Goal: Obtain resource: Download file/media

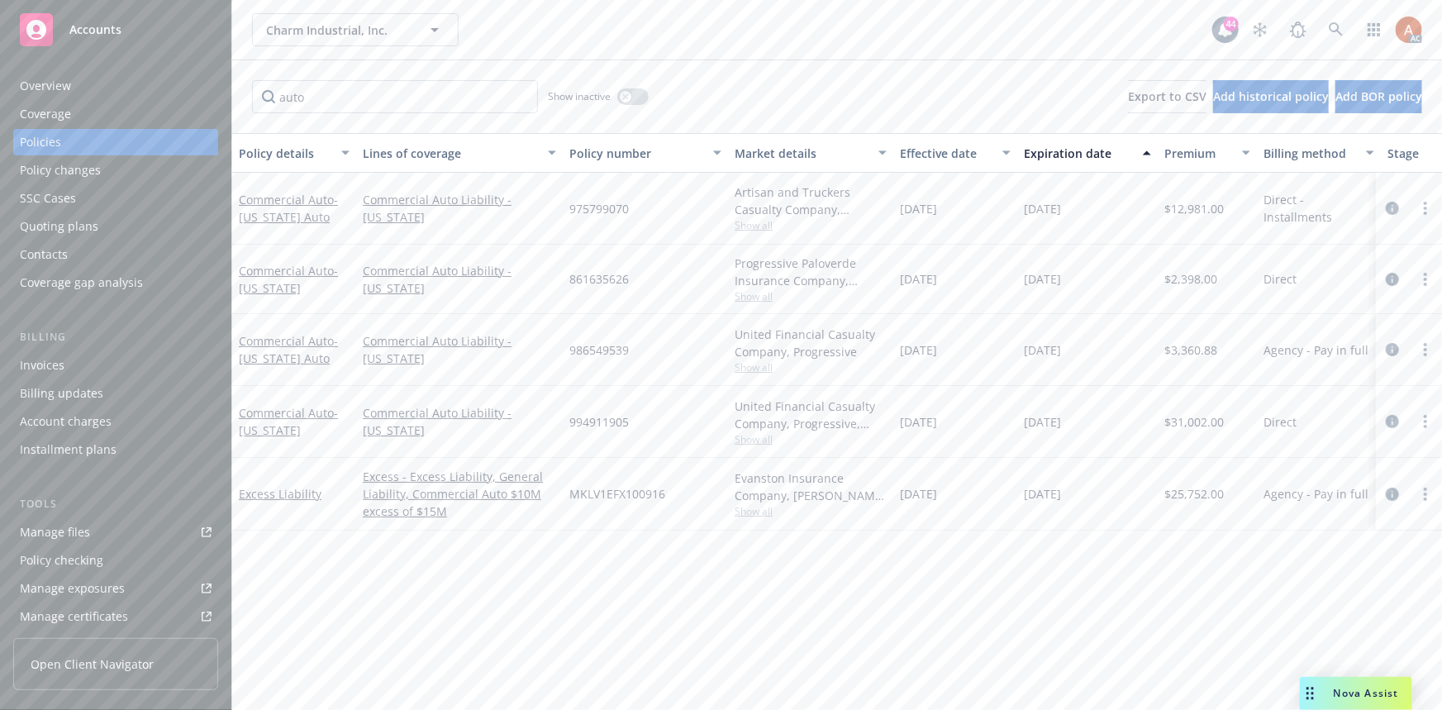
drag, startPoint x: 904, startPoint y: 348, endPoint x: 1117, endPoint y: 348, distance: 213.2
click at [1117, 348] on div "Commercial Auto - California Auto Commercial Auto Liability - California 986549…" at bounding box center [1029, 350] width 1595 height 72
click at [1042, 388] on div "03/21/2026" at bounding box center [1087, 422] width 140 height 72
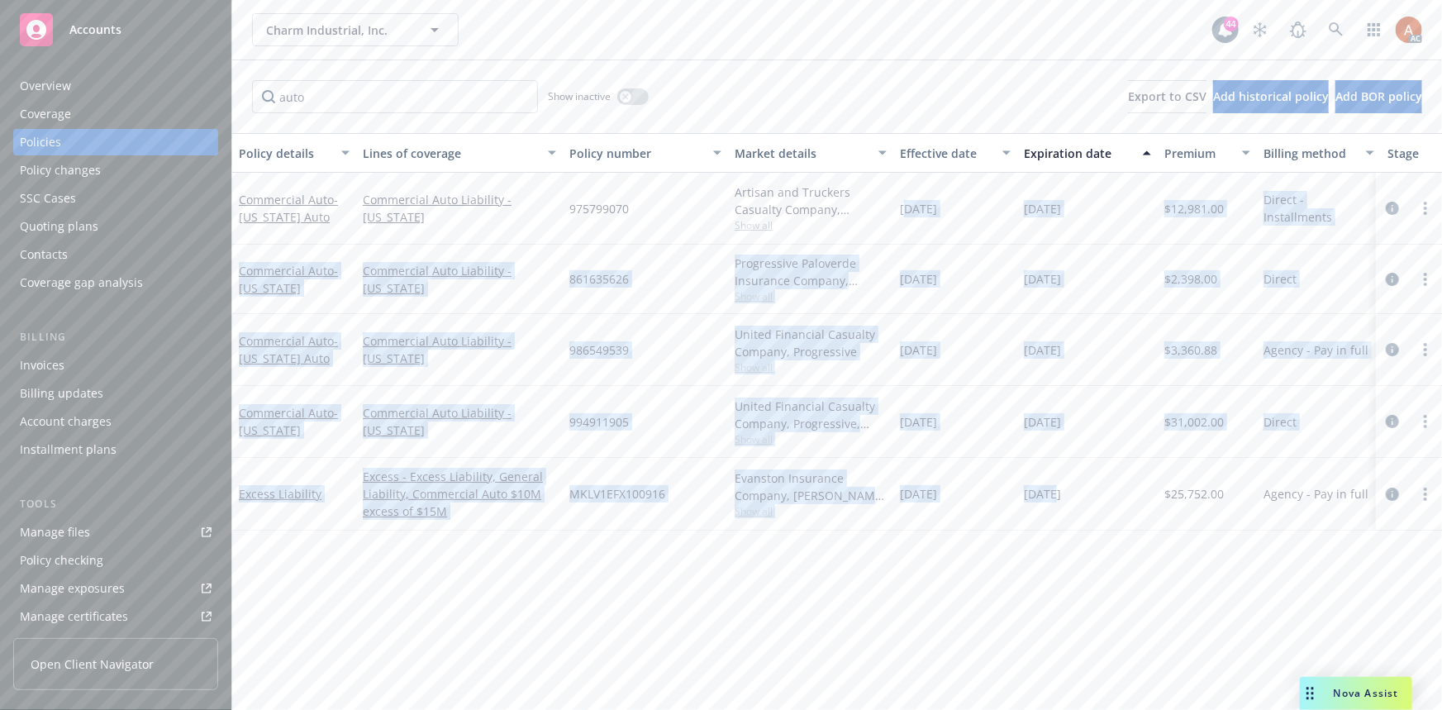
drag, startPoint x: 905, startPoint y: 198, endPoint x: 1055, endPoint y: 496, distance: 334.1
click at [1055, 496] on div "Commercial Auto - Colorado Auto Commercial Auto Liability - Colorado 975799070 …" at bounding box center [1029, 338] width 1595 height 331
click at [977, 608] on div "Policy details Lines of coverage Policy number Market details Effective date Ex…" at bounding box center [837, 421] width 1210 height 577
click at [995, 464] on div "04/02/2025" at bounding box center [955, 494] width 124 height 73
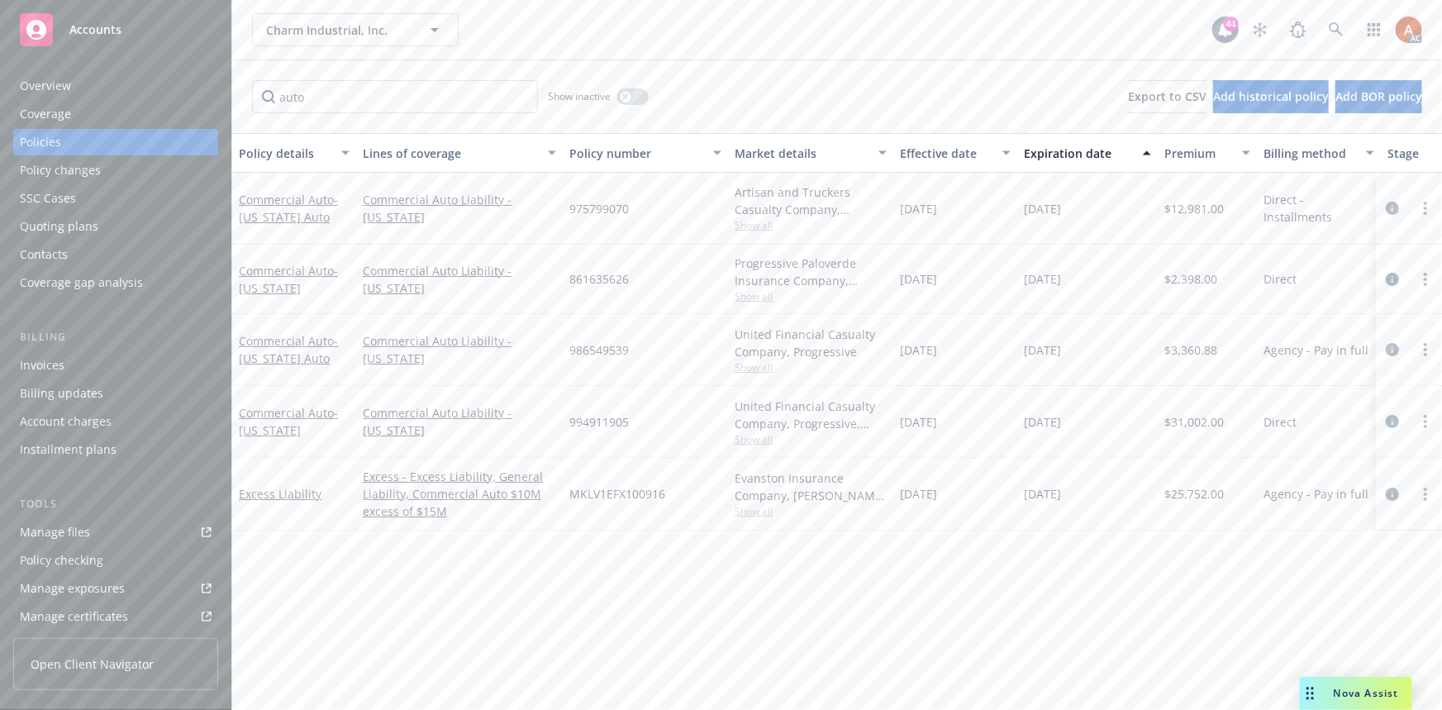
drag, startPoint x: 901, startPoint y: 202, endPoint x: 1085, endPoint y: 545, distance: 389.4
click at [1085, 545] on div "Policy details Lines of coverage Policy number Market details Effective date Ex…" at bounding box center [837, 421] width 1210 height 577
click at [1027, 589] on div "Policy details Lines of coverage Policy number Market details Effective date Ex…" at bounding box center [837, 421] width 1210 height 577
drag, startPoint x: 906, startPoint y: 346, endPoint x: 1165, endPoint y: 345, distance: 259.5
click at [1147, 345] on div "Commercial Auto - California Auto Commercial Auto Liability - California 986549…" at bounding box center [1029, 350] width 1595 height 72
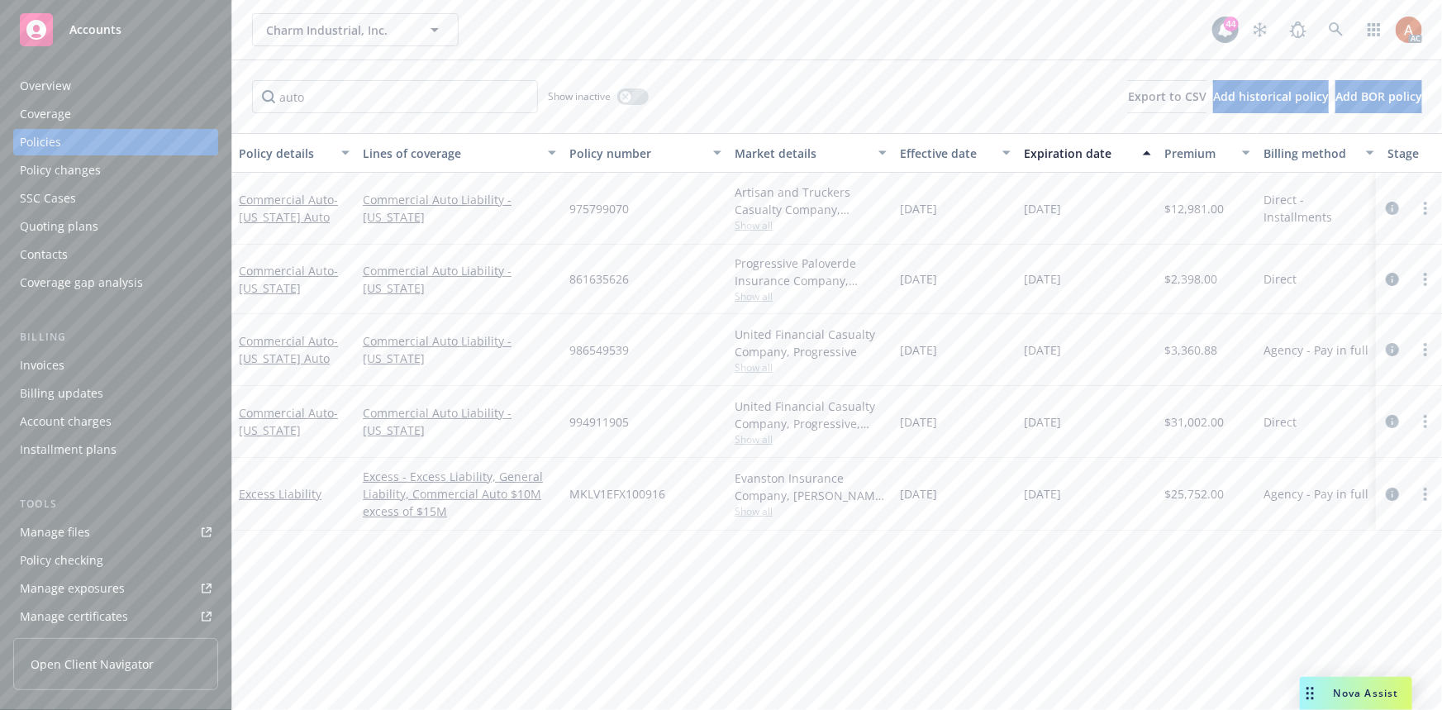
click at [1226, 346] on div "$3,360.88" at bounding box center [1207, 350] width 99 height 72
drag, startPoint x: 1231, startPoint y: 346, endPoint x: 640, endPoint y: 362, distance: 591.1
click at [640, 362] on div "Commercial Auto - California Auto Commercial Auto Liability - California 986549…" at bounding box center [1029, 350] width 1595 height 72
click at [631, 371] on div "986549539" at bounding box center [645, 350] width 165 height 72
click at [1392, 348] on icon "circleInformation" at bounding box center [1392, 349] width 13 height 13
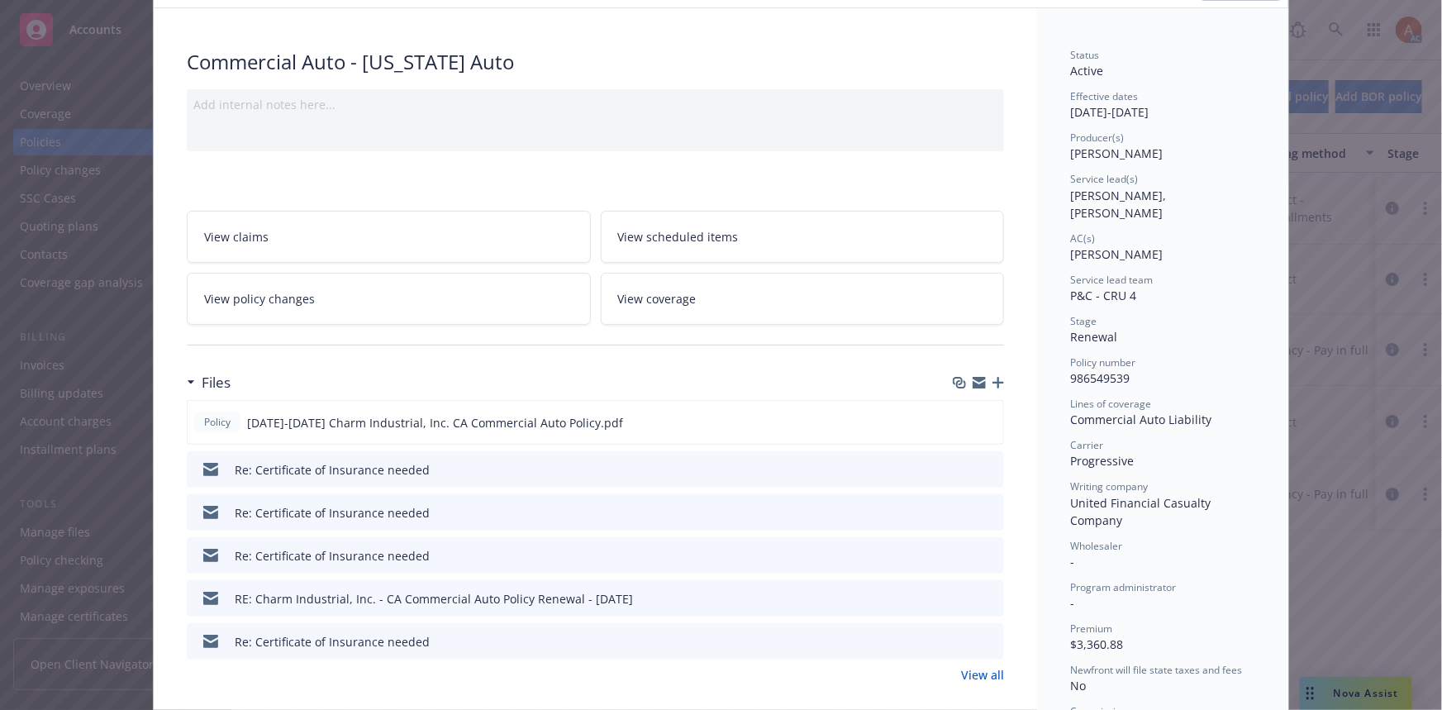
scroll to position [225, 0]
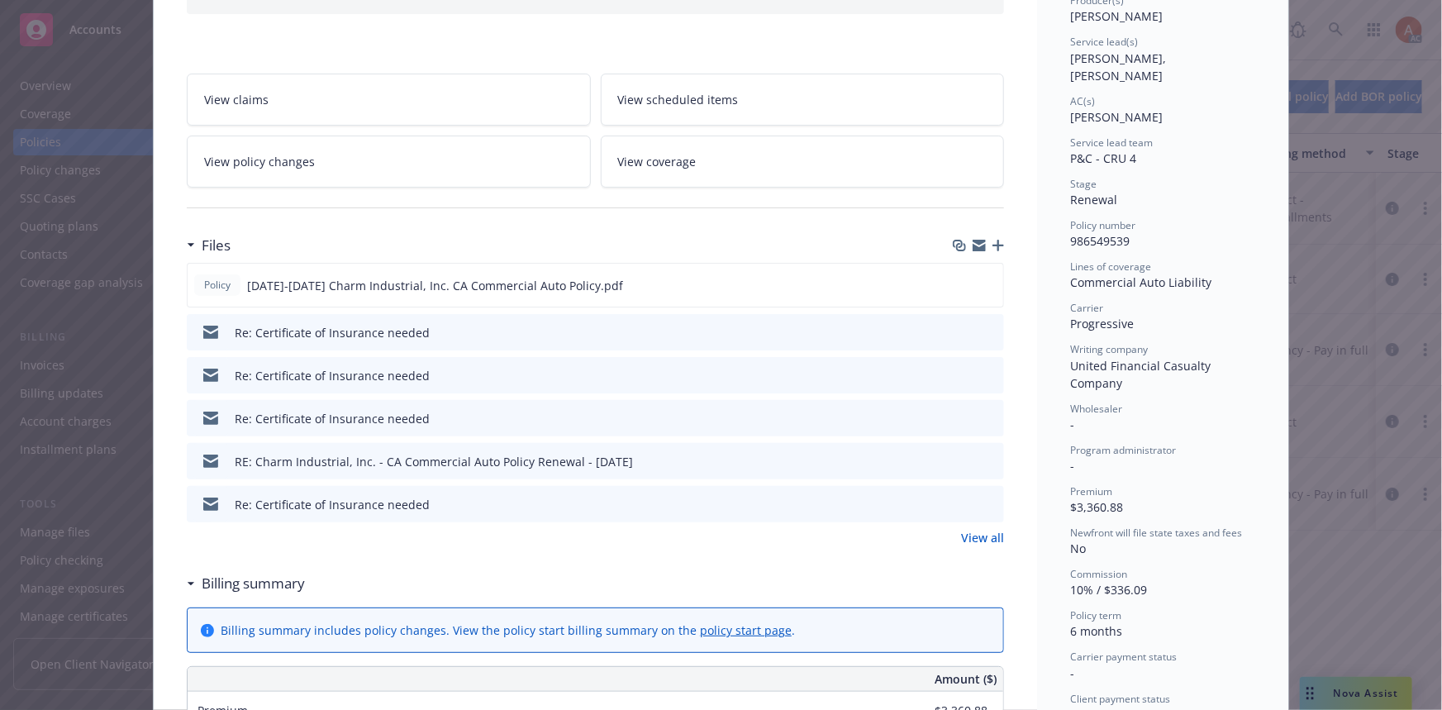
click at [979, 532] on link "View all" at bounding box center [982, 537] width 43 height 17
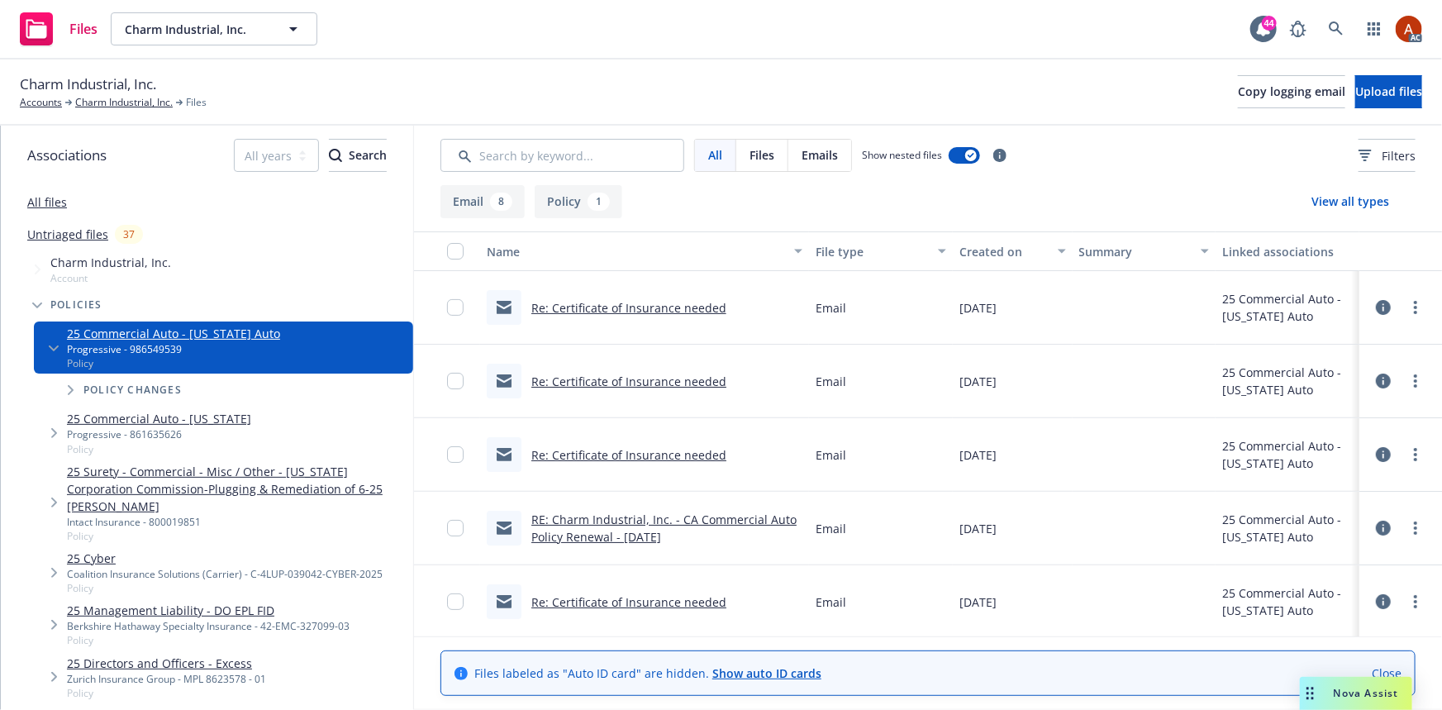
click at [588, 206] on div "1" at bounding box center [599, 202] width 22 height 18
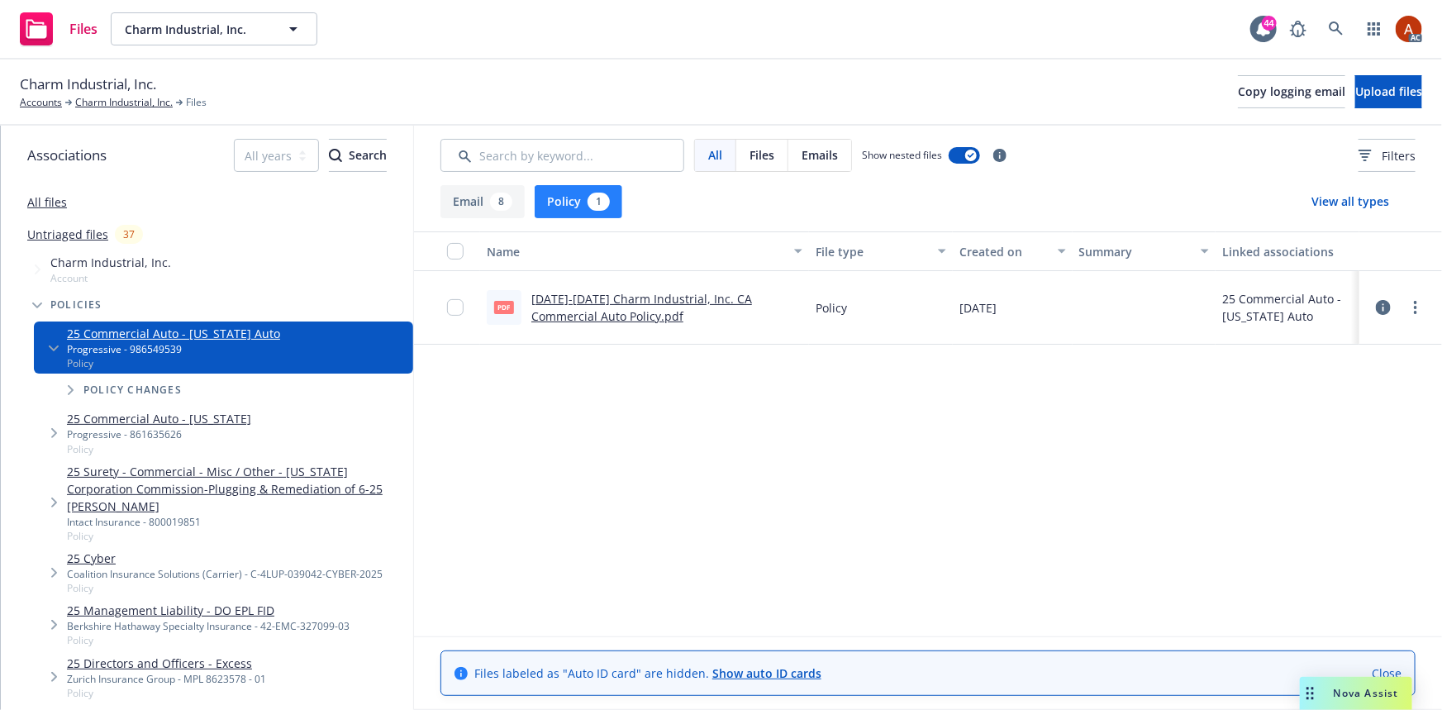
click at [653, 303] on link "[DATE]-[DATE] Charm Industrial, Inc. CA Commercial Auto Policy.pdf" at bounding box center [641, 307] width 221 height 33
click at [140, 106] on link "Charm Industrial, Inc." at bounding box center [124, 102] width 98 height 15
